Goal: Task Accomplishment & Management: Complete application form

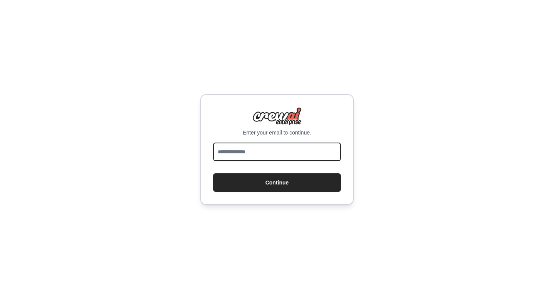
click at [259, 152] on input "email" at bounding box center [277, 152] width 128 height 18
type input "**********"
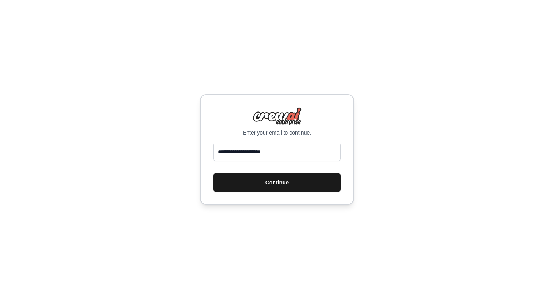
click at [253, 177] on button "Continue" at bounding box center [277, 183] width 128 height 18
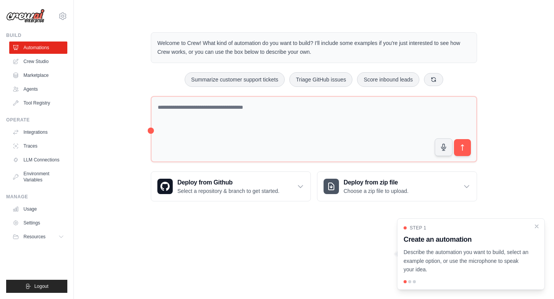
click at [98, 100] on div "Welcome to Crew! What kind of automation do you want to build? I'll include som…" at bounding box center [314, 117] width 456 height 194
